Goal: Transaction & Acquisition: Purchase product/service

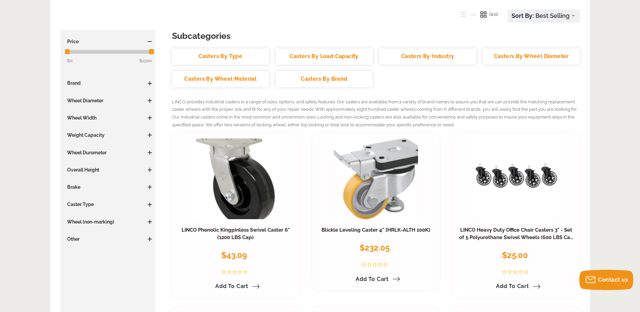
scroll to position [90, 0]
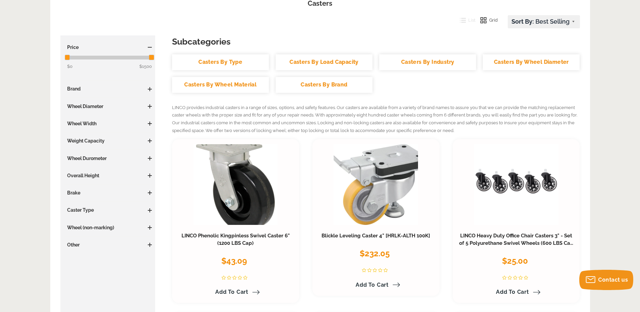
click at [221, 66] on link "Casters By Type" at bounding box center [220, 62] width 97 height 16
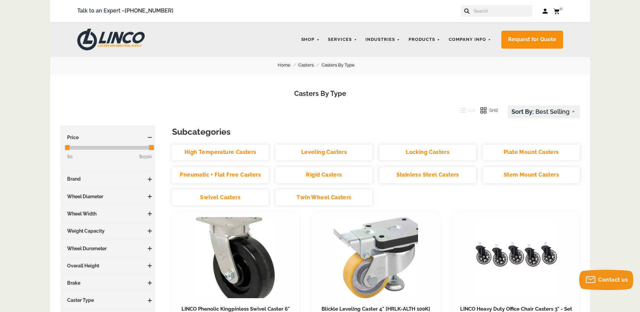
click at [245, 153] on link "High Temperature Casters" at bounding box center [220, 152] width 97 height 16
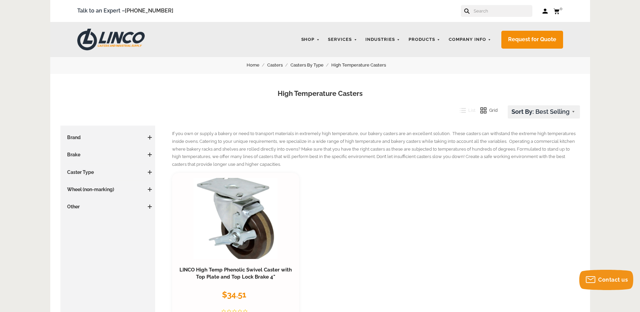
click at [272, 64] on link "Casters" at bounding box center [278, 64] width 23 height 7
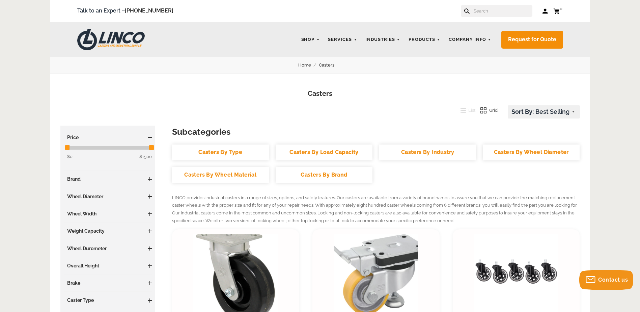
scroll to position [90, 0]
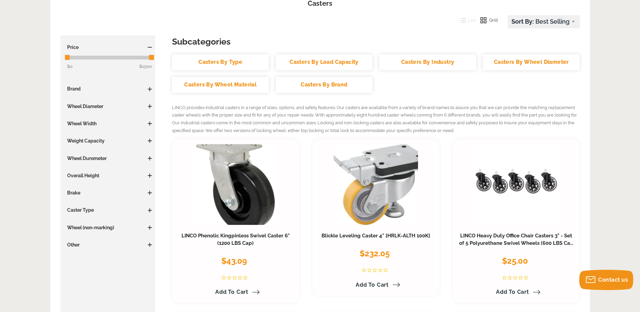
click at [92, 136] on div "Subcategories Casters By Type Casters By Load Capacity Casters By Industry Cast…" at bounding box center [108, 146] width 88 height 204
click at [152, 141] on span at bounding box center [150, 141] width 4 height 4
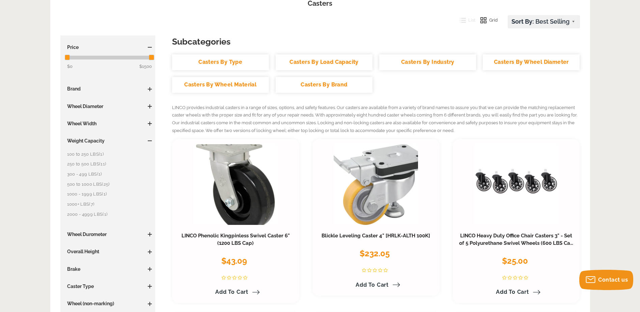
click at [92, 215] on link "2000 - 4999 LBS (1)" at bounding box center [109, 214] width 85 height 7
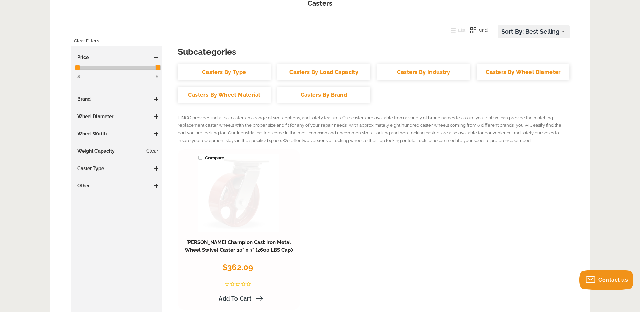
click at [241, 189] on link at bounding box center [238, 193] width 81 height 78
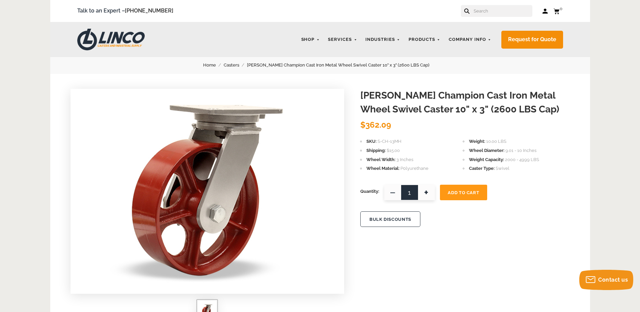
scroll to position [90, 0]
